Goal: Book appointment/travel/reservation

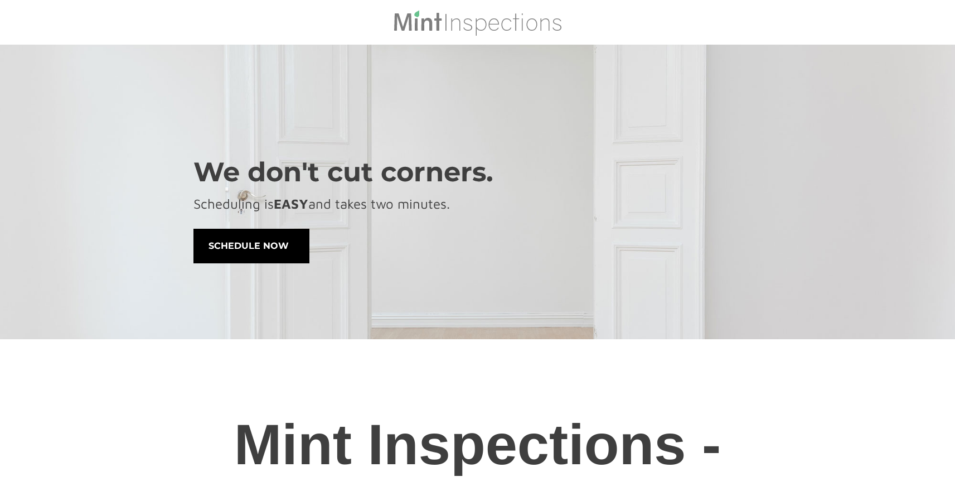
click at [276, 242] on span "schedule now" at bounding box center [251, 245] width 115 height 33
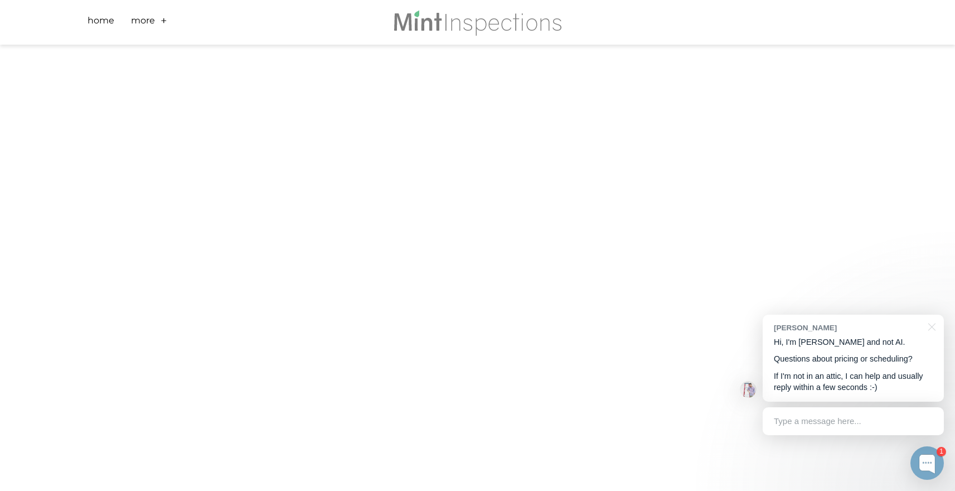
scroll to position [284, 0]
click at [842, 426] on div "Type a message here..." at bounding box center [853, 421] width 181 height 28
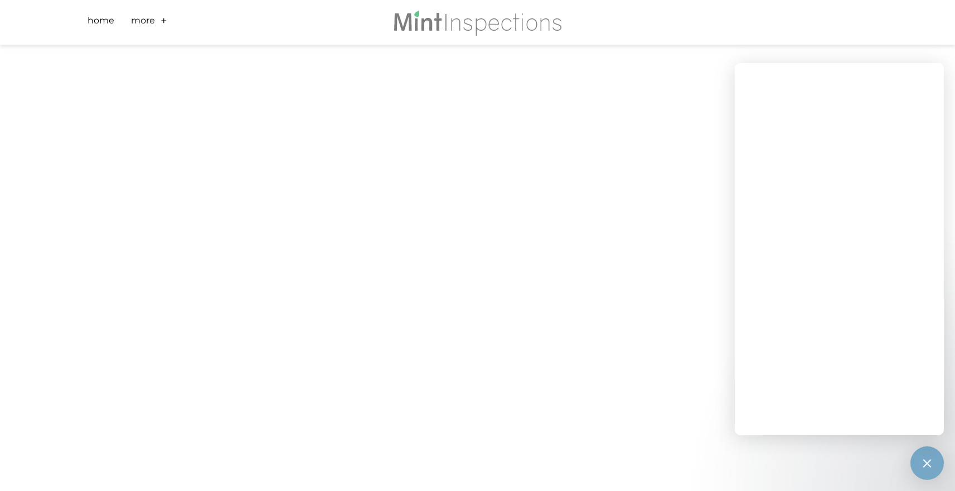
scroll to position [317, 0]
click at [929, 469] on div at bounding box center [927, 462] width 15 height 15
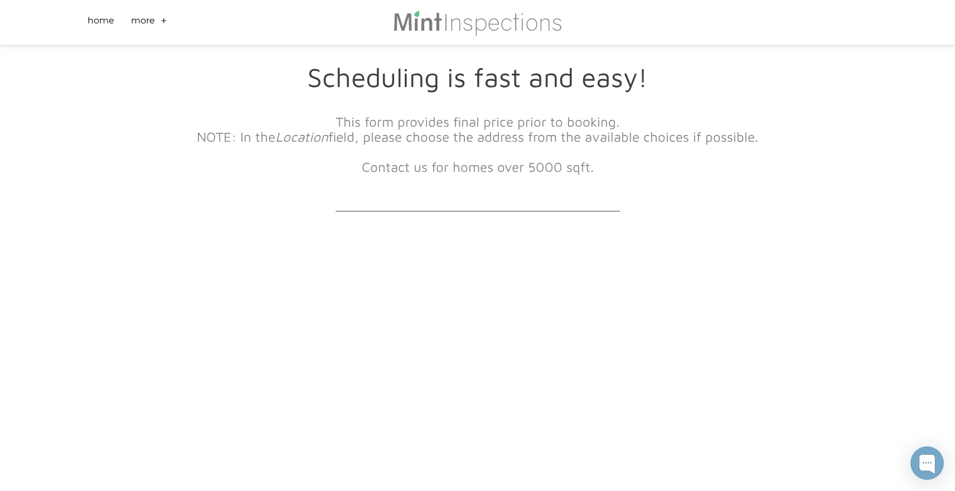
scroll to position [0, 0]
